Goal: Task Accomplishment & Management: Manage account settings

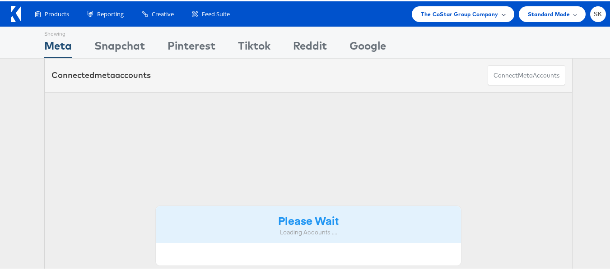
click at [462, 18] on div "The CoStar Group Company" at bounding box center [463, 13] width 102 height 16
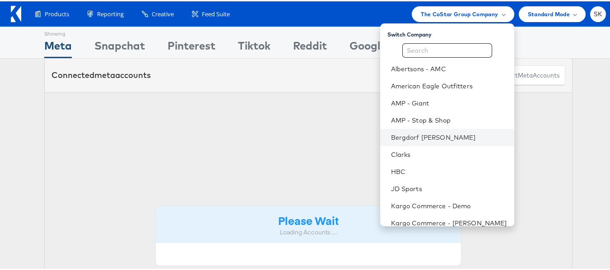
scroll to position [79, 0]
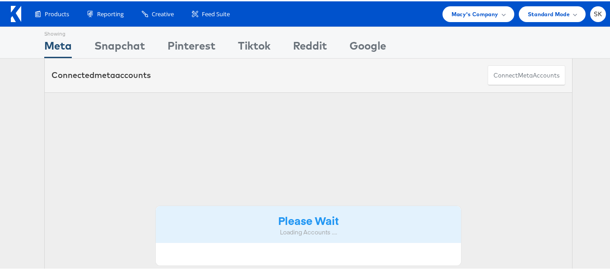
click at [0, 0] on span "Develop Cross-Channel Dynamic Workflows with ease." at bounding box center [0, 0] width 0 height 0
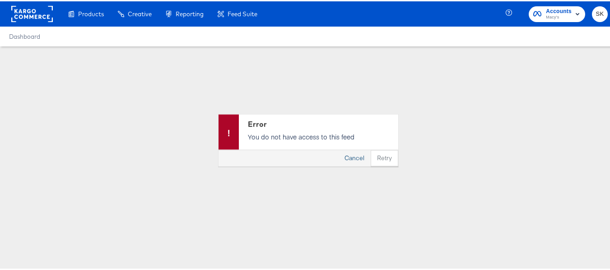
click at [354, 155] on button "Cancel" at bounding box center [354, 157] width 33 height 16
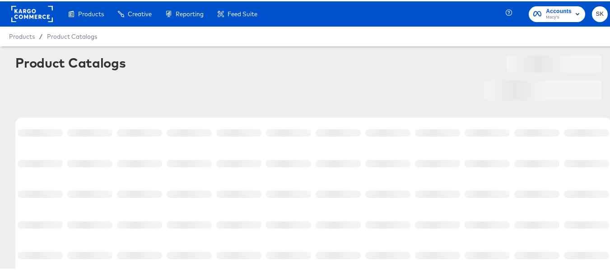
click at [557, 18] on span "Macy's" at bounding box center [559, 16] width 26 height 7
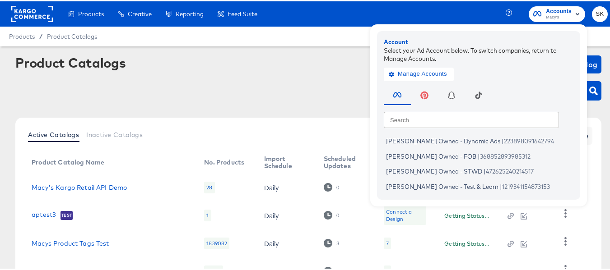
click at [21, 20] on rect at bounding box center [32, 13] width 42 height 16
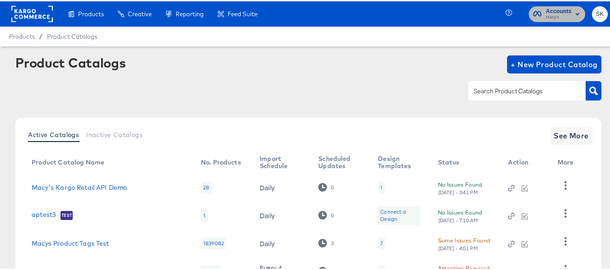
click at [548, 14] on span "Macy's" at bounding box center [559, 16] width 26 height 7
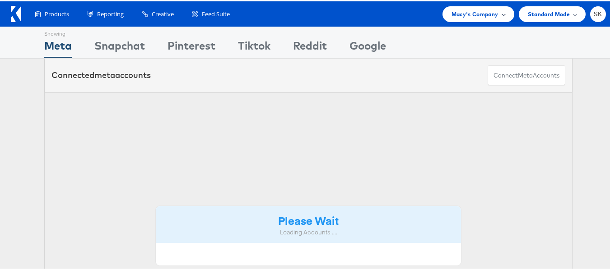
click at [474, 16] on span "Macy's Company" at bounding box center [474, 12] width 47 height 9
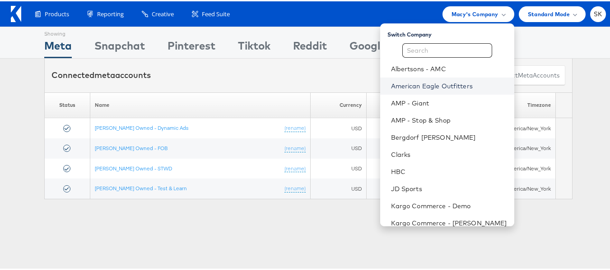
click at [426, 84] on link "American Eagle Outfitters" at bounding box center [449, 84] width 116 height 9
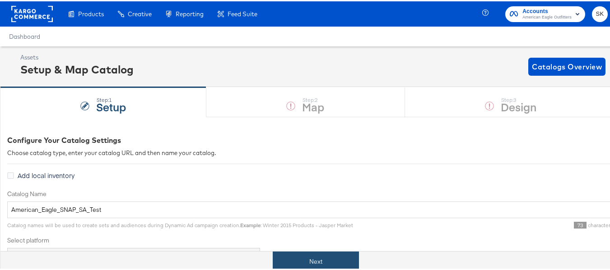
click at [316, 260] on button "Next" at bounding box center [316, 261] width 86 height 20
click at [311, 257] on button "Next" at bounding box center [316, 261] width 86 height 20
